Goal: Transaction & Acquisition: Purchase product/service

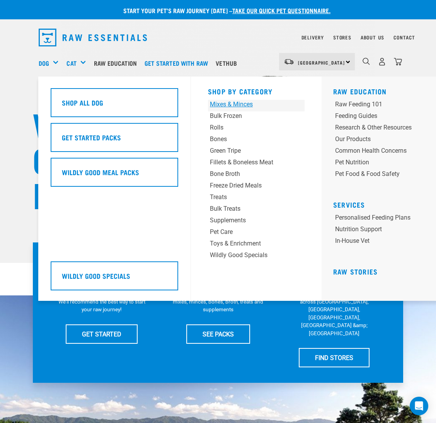
click at [233, 103] on div "Mixes & Minces" at bounding box center [248, 104] width 76 height 9
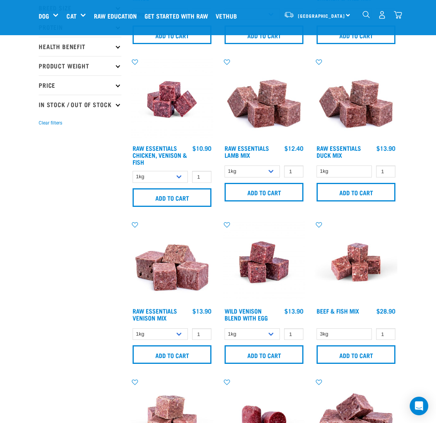
scroll to position [174, 0]
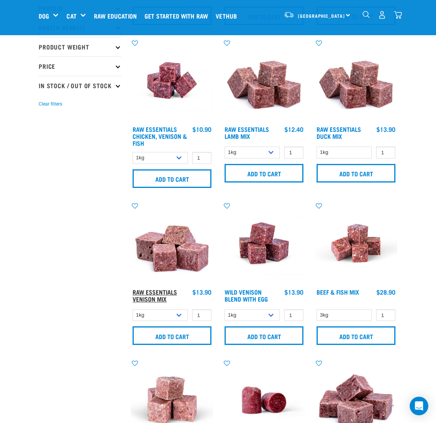
click at [139, 291] on link "Raw Essentials Venison Mix" at bounding box center [155, 295] width 44 height 10
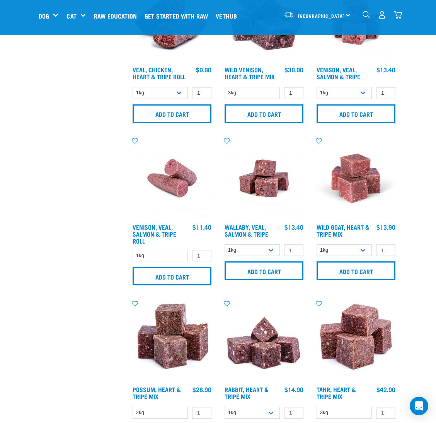
scroll to position [1044, 0]
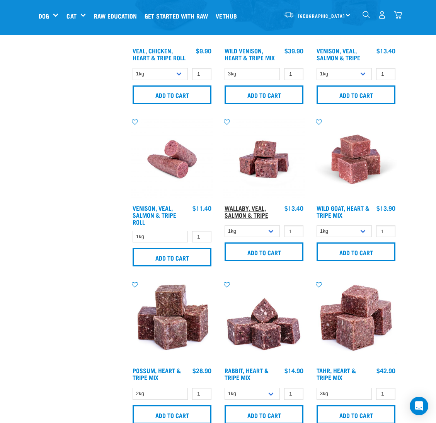
click at [251, 213] on link "Wallaby, Veal, Salmon & Tripe" at bounding box center [247, 211] width 44 height 10
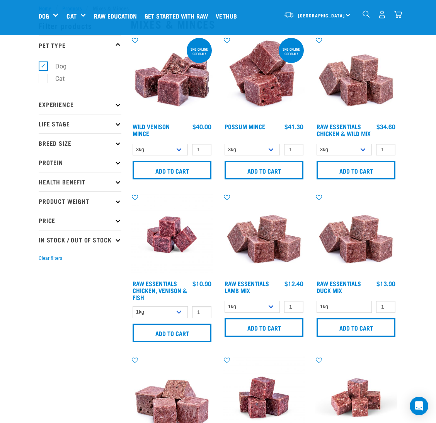
scroll to position [1, 0]
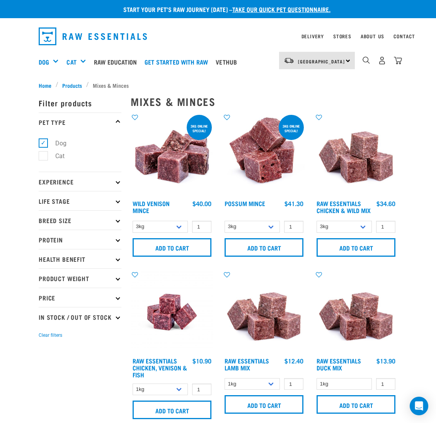
click at [80, 238] on p "Protein" at bounding box center [80, 239] width 83 height 19
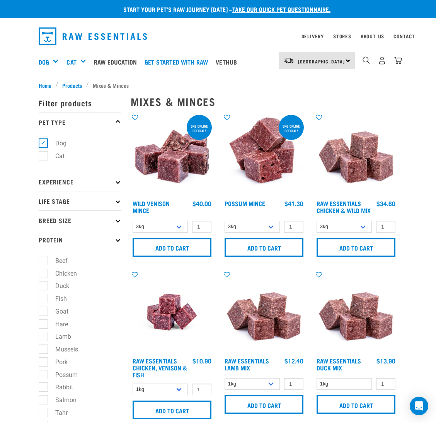
scroll to position [59, 0]
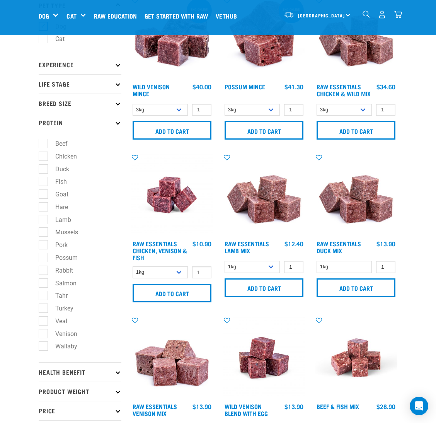
click at [44, 274] on label "Rabbit" at bounding box center [59, 271] width 33 height 10
click at [44, 272] on input "Rabbit" at bounding box center [41, 269] width 5 height 5
checkbox input "true"
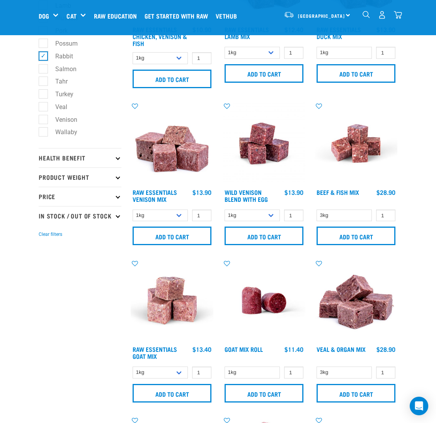
scroll to position [291, 0]
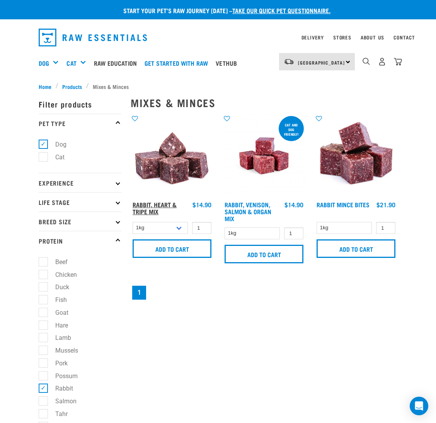
click at [156, 207] on link "Rabbit, Heart & Tripe Mix" at bounding box center [155, 208] width 44 height 10
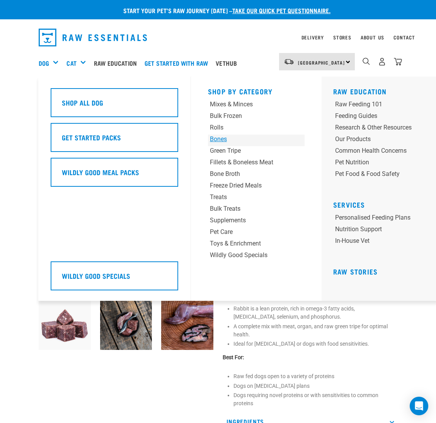
click at [224, 140] on div "Bones" at bounding box center [248, 139] width 76 height 9
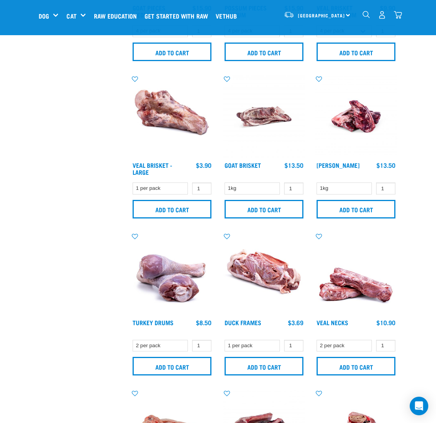
scroll to position [580, 0]
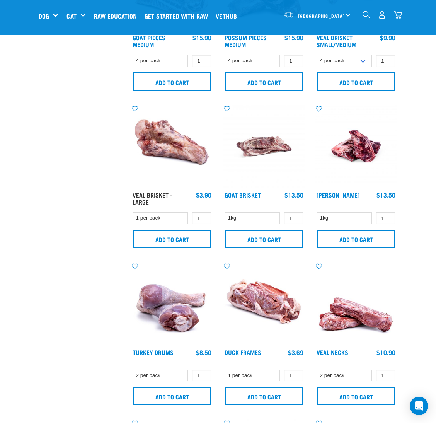
click at [156, 196] on link "Veal Brisket - Large" at bounding box center [152, 198] width 39 height 10
